Goal: Navigation & Orientation: Find specific page/section

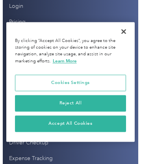
scroll to position [3674, 0]
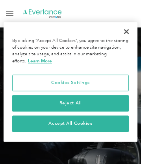
scroll to position [3335, 0]
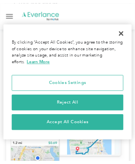
scroll to position [3950, 0]
